Goal: Find specific page/section: Find specific page/section

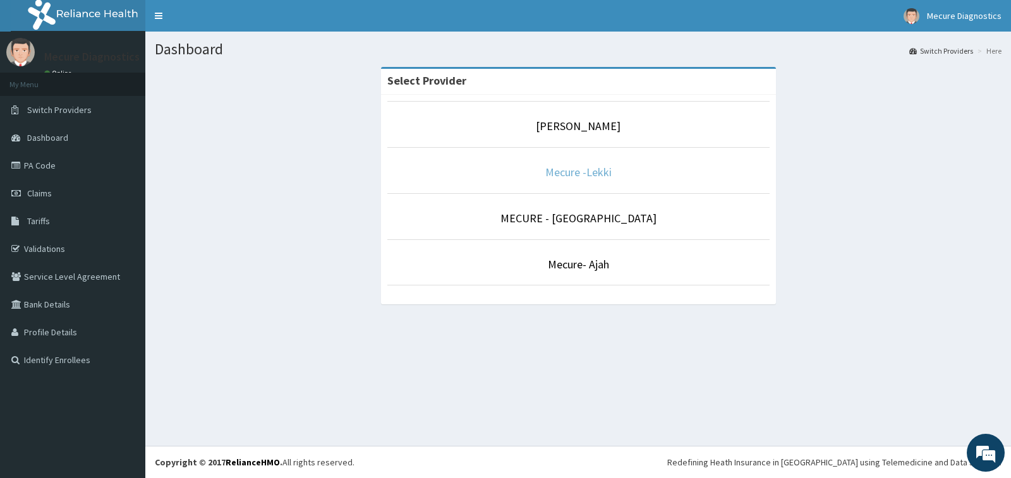
click at [571, 174] on link "Mecure -Lekki" at bounding box center [578, 172] width 66 height 15
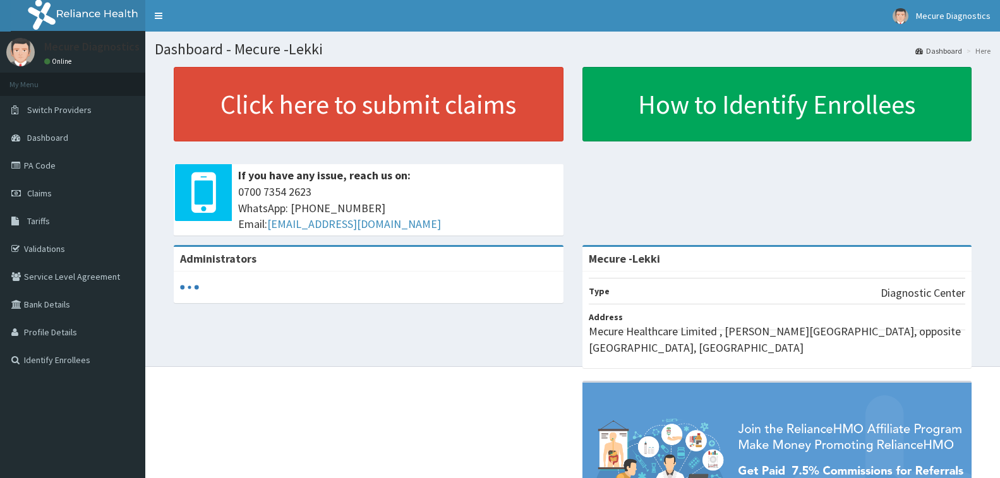
click at [57, 166] on link "PA Code" at bounding box center [72, 166] width 145 height 28
